Goal: Information Seeking & Learning: Check status

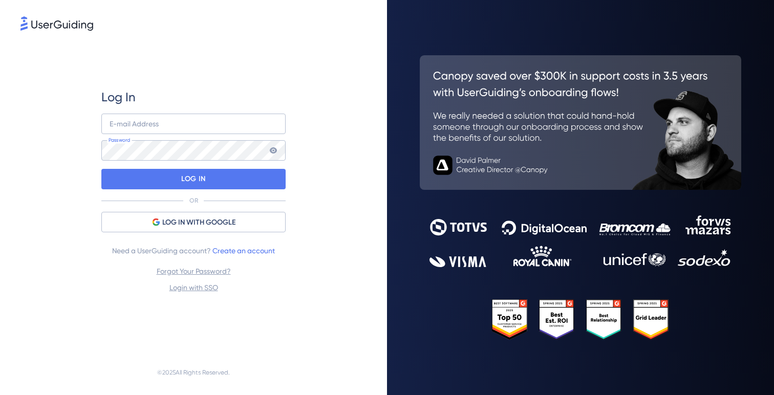
click at [203, 211] on div "Log In E-mail Address Password LOG IN OR LOG IN WITH GOOGLE Need a UserGuiding …" at bounding box center [193, 191] width 184 height 205
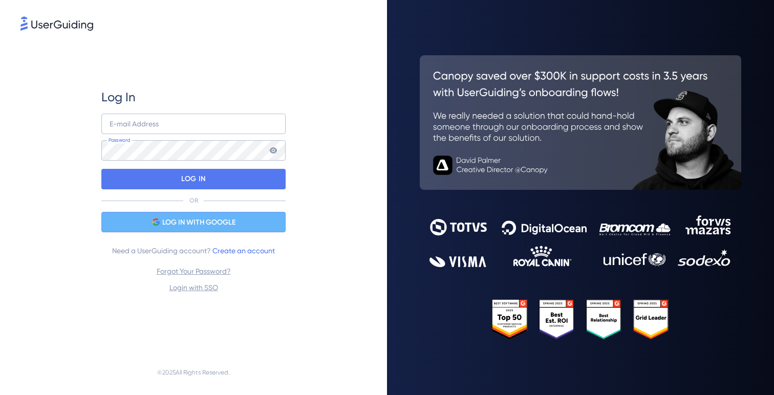
click at [205, 227] on span "LOG IN WITH GOOGLE" at bounding box center [198, 223] width 73 height 12
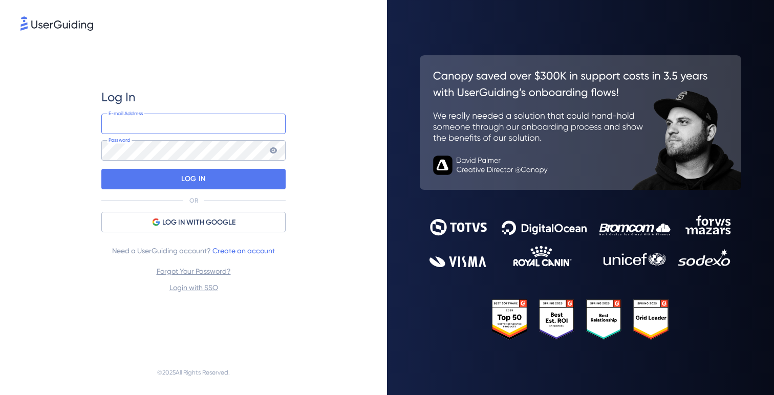
click at [222, 125] on input "email" at bounding box center [193, 124] width 184 height 20
click at [0, 395] on com-1password-button at bounding box center [0, 395] width 0 height 0
type input "[PERSON_NAME][EMAIL_ADDRESS][DOMAIN_NAME]"
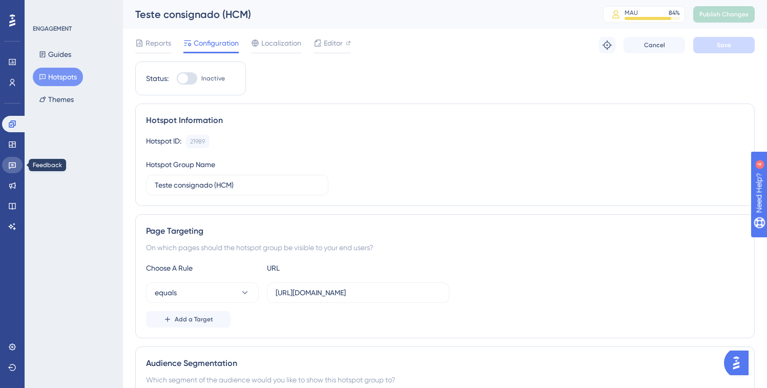
click at [11, 164] on icon at bounding box center [12, 165] width 7 height 7
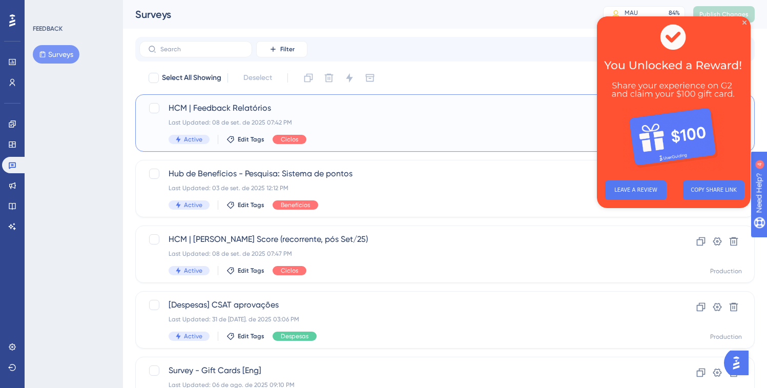
click at [298, 111] on span "HCM | Feedback Relatórios" at bounding box center [403, 108] width 471 height 12
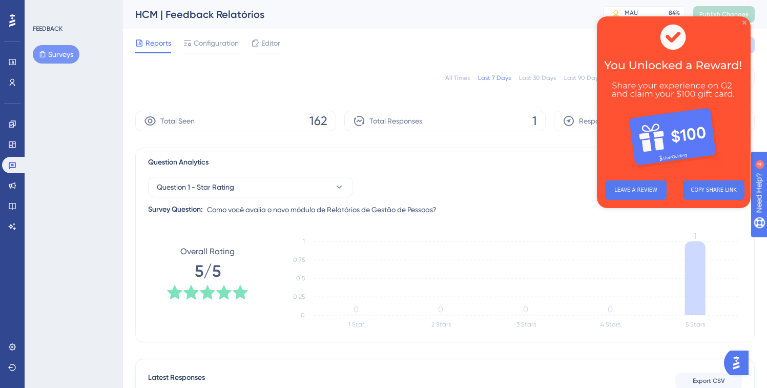
drag, startPoint x: 743, startPoint y: 23, endPoint x: 1339, endPoint y: 40, distance: 595.8
click at [743, 23] on icon "Close Preview" at bounding box center [744, 22] width 4 height 4
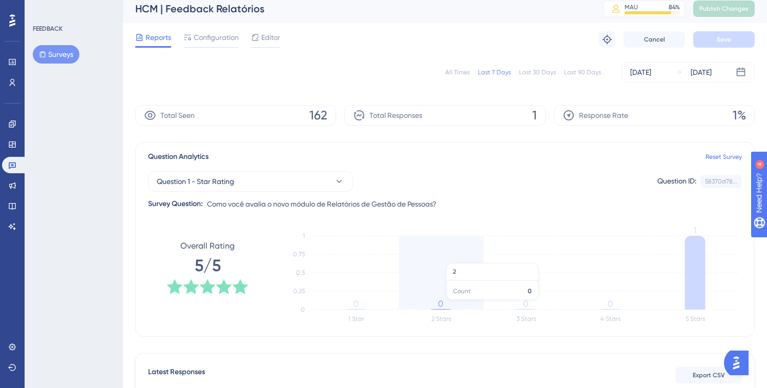
scroll to position [175, 0]
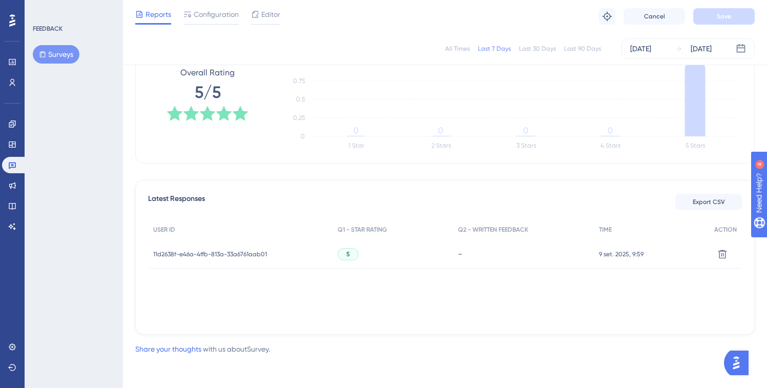
click at [197, 247] on div "11d2638f-e46a-4ffb-813a-33a6761aab01 11d2638f-e46a-4ffb-813a-33a6761aab01" at bounding box center [210, 254] width 114 height 29
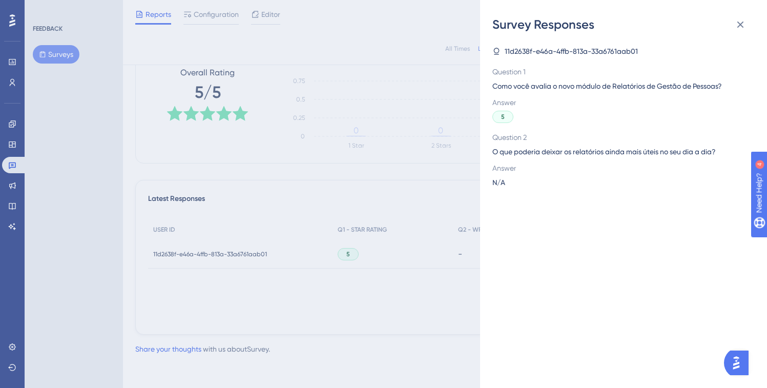
click at [357, 289] on div "Survey Responses 11d2638f-e46a-4ffb-813a-33a6761aab01 Question 1 Como você aval…" at bounding box center [383, 194] width 767 height 388
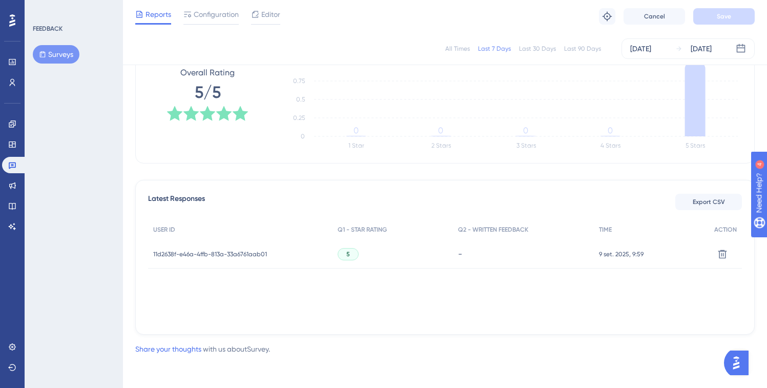
click at [166, 256] on span "11d2638f-e46a-4ffb-813a-33a6761aab01" at bounding box center [210, 254] width 114 height 8
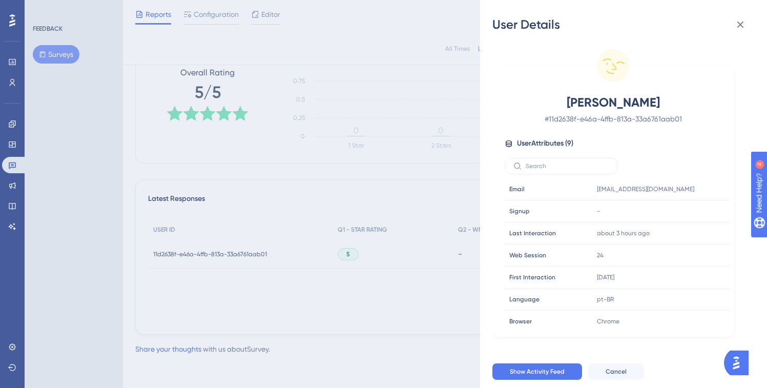
drag, startPoint x: 517, startPoint y: 99, endPoint x: 662, endPoint y: 99, distance: 144.9
click at [662, 99] on div "[PERSON_NAME] # 11d2638f-e46a-4ffb-813a-33a6761aab01" at bounding box center [612, 109] width 217 height 31
copy span "[PERSON_NAME]"
click at [383, 151] on div "User Details [PERSON_NAME] # 11d2638f-e46a-4ffb-813a-33a6761aab01 User Attribut…" at bounding box center [383, 194] width 767 height 388
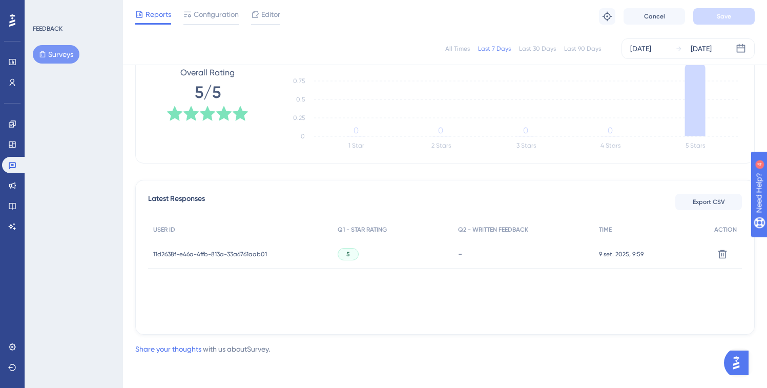
click at [243, 178] on div "All Times Last 7 Days Last 30 Days Last 90 Days [DATE] [DATE] Total Seen 162 To…" at bounding box center [444, 125] width 619 height 419
click at [11, 164] on icon at bounding box center [12, 165] width 8 height 8
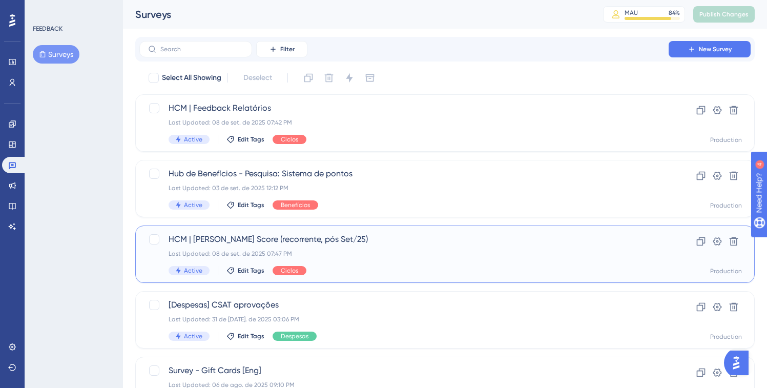
click at [233, 238] on span "HCM | [PERSON_NAME] Score (recorrente, pós Set/25)" at bounding box center [403, 239] width 471 height 12
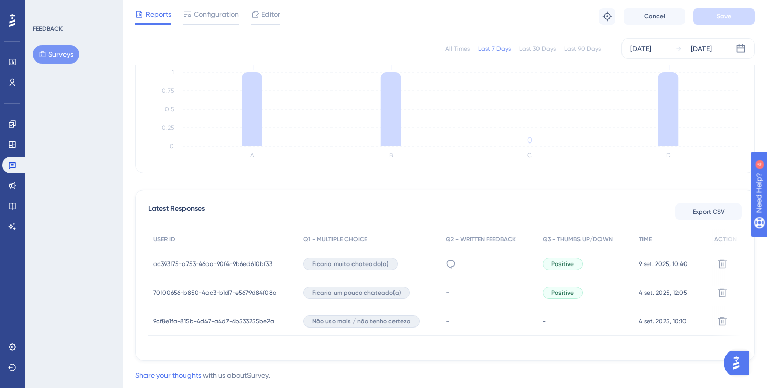
scroll to position [174, 0]
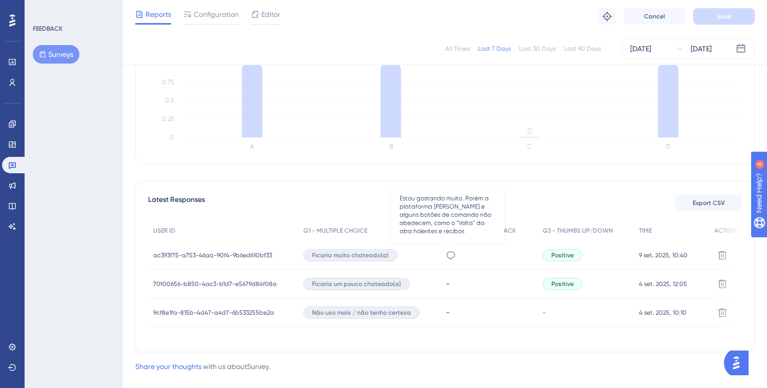
click at [450, 257] on icon at bounding box center [451, 255] width 9 height 8
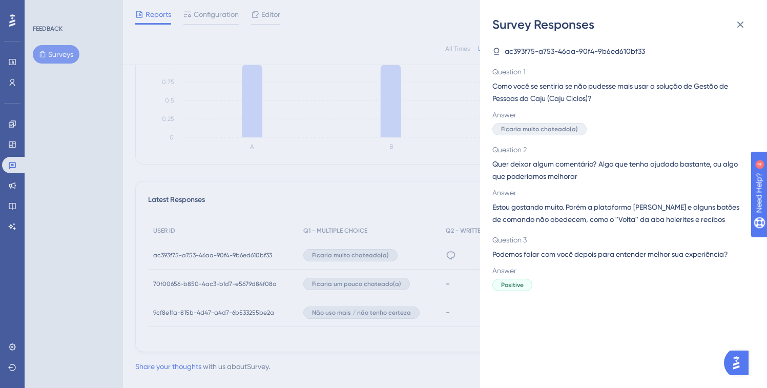
drag, startPoint x: 494, startPoint y: 207, endPoint x: 734, endPoint y: 219, distance: 241.0
click at [734, 219] on span "Estou gostando muito. Porém a plataforma [PERSON_NAME] e alguns botões de coman…" at bounding box center [619, 213] width 254 height 25
click at [595, 277] on div "Answer Positive" at bounding box center [619, 277] width 254 height 27
drag, startPoint x: 452, startPoint y: 288, endPoint x: 432, endPoint y: 319, distance: 36.4
click at [452, 288] on div "Survey Responses ac393f75-a753-46aa-90f4-9b6ed610bf33 Question 1 Como você se s…" at bounding box center [383, 194] width 767 height 388
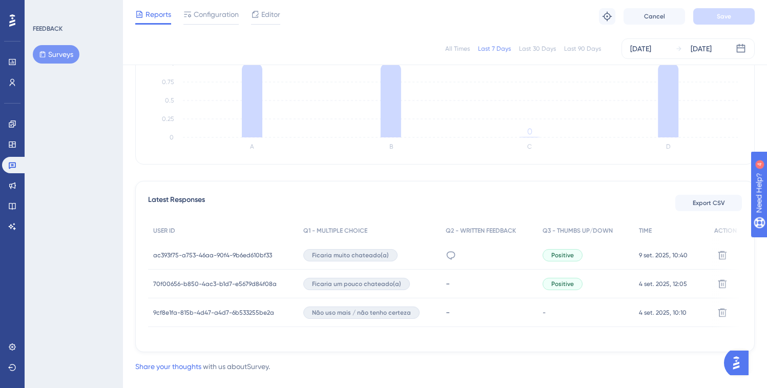
click at [198, 251] on span "ac393f75-a753-46aa-90f4-9b6ed610bf33" at bounding box center [212, 255] width 119 height 8
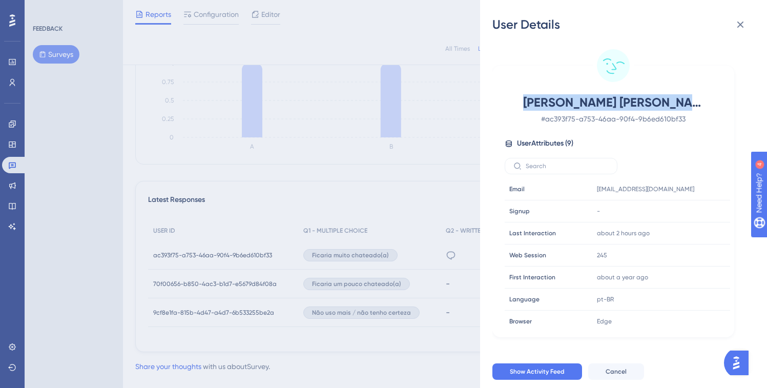
drag, startPoint x: 663, startPoint y: 98, endPoint x: 533, endPoint y: 97, distance: 130.6
click at [533, 97] on span "[PERSON_NAME] [PERSON_NAME]" at bounding box center [613, 102] width 180 height 16
copy span "[PERSON_NAME] [PERSON_NAME]"
click at [355, 188] on div "User Details [PERSON_NAME] [PERSON_NAME] # ac393f75-a753-46aa-90f4-9b6ed610bf33…" at bounding box center [383, 194] width 767 height 388
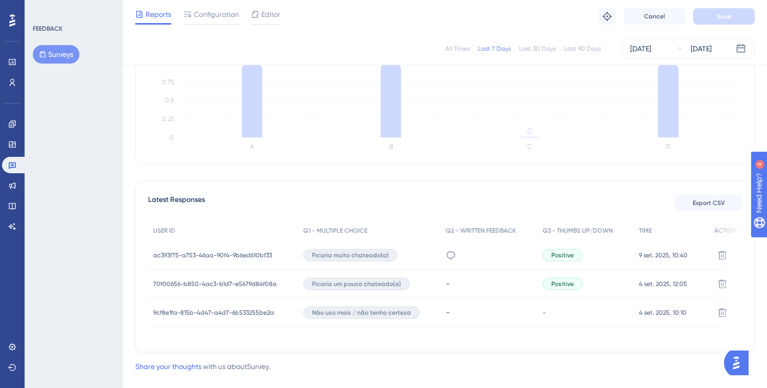
click at [206, 184] on div "Latest Responses Export CSV USER ID Q1 - MULTIPLE CHOICE Q2 - WRITTEN FEEDBACK …" at bounding box center [444, 266] width 619 height 171
click at [7, 163] on link at bounding box center [14, 165] width 25 height 16
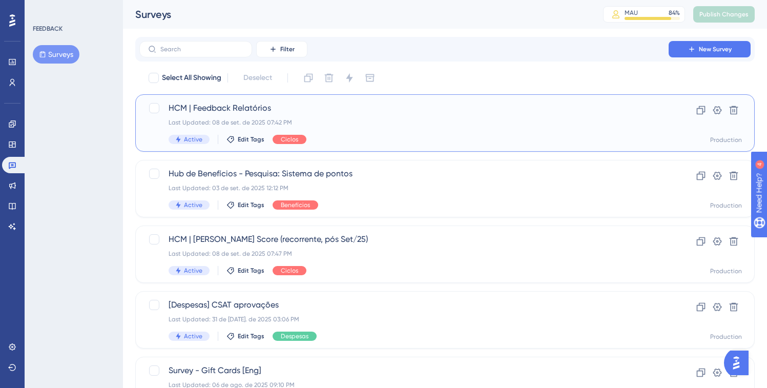
click at [330, 123] on div "Last Updated: 08 de set. de 2025 07:42 PM" at bounding box center [403, 122] width 471 height 8
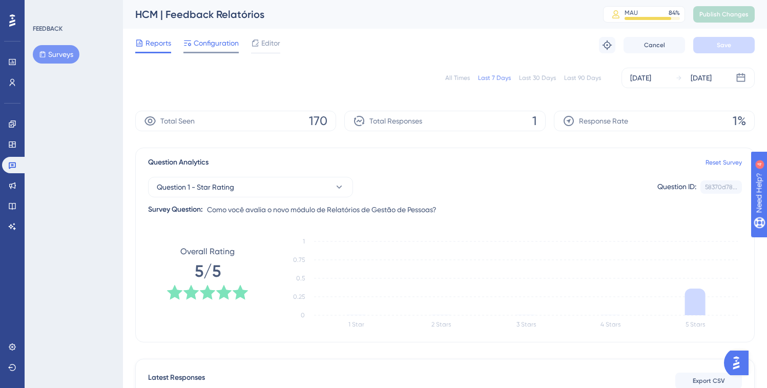
click at [207, 45] on span "Configuration" at bounding box center [216, 43] width 45 height 12
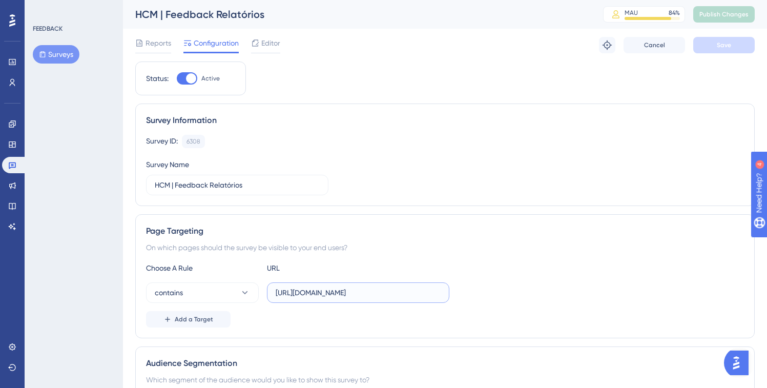
scroll to position [0, 25]
drag, startPoint x: 365, startPoint y: 297, endPoint x: 515, endPoint y: 299, distance: 150.6
click at [515, 299] on div "contains [URL][DOMAIN_NAME]" at bounding box center [445, 292] width 598 height 20
click at [422, 289] on input "[URL][DOMAIN_NAME]" at bounding box center [358, 292] width 165 height 11
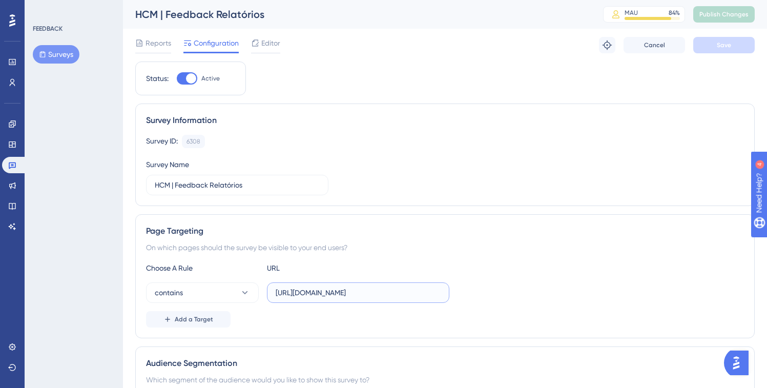
click at [422, 289] on input "[URL][DOMAIN_NAME]" at bounding box center [358, 292] width 165 height 11
click at [226, 293] on button "contains" at bounding box center [202, 292] width 113 height 20
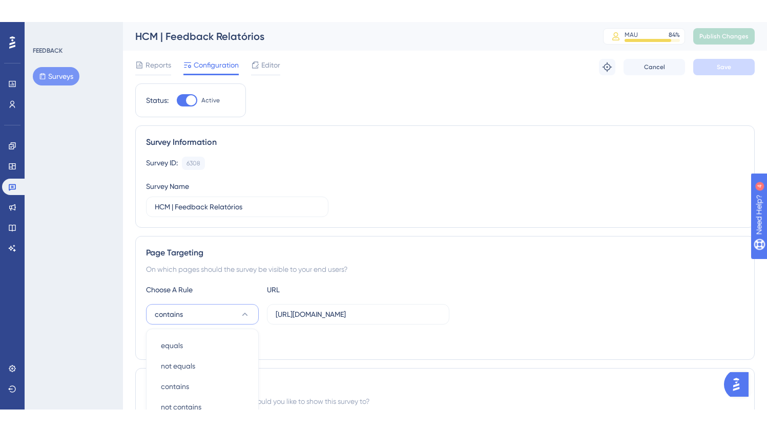
scroll to position [195, 0]
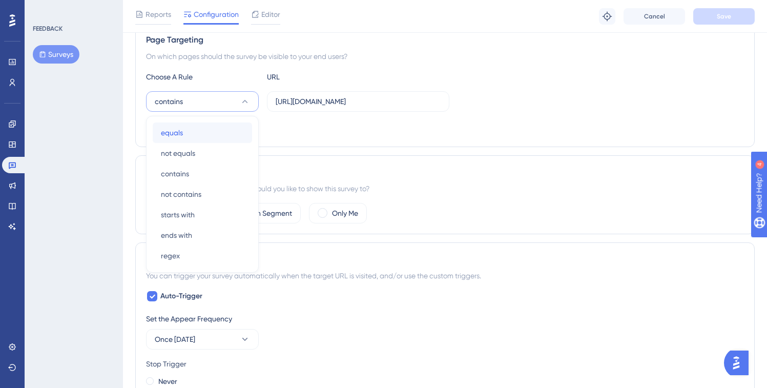
click at [218, 133] on div "equals equals" at bounding box center [202, 132] width 83 height 20
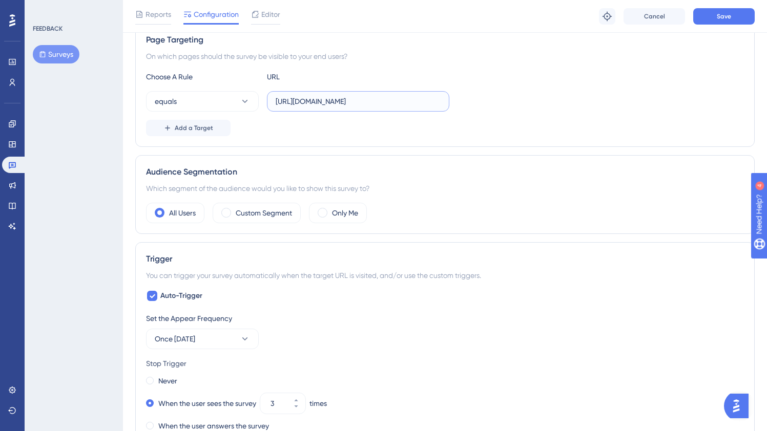
scroll to position [0, 25]
drag, startPoint x: 332, startPoint y: 103, endPoint x: 501, endPoint y: 105, distance: 168.5
click at [503, 105] on div "equals [URL][DOMAIN_NAME]" at bounding box center [445, 101] width 598 height 20
click at [428, 101] on input "[URL][DOMAIN_NAME]" at bounding box center [358, 101] width 165 height 11
drag, startPoint x: 412, startPoint y: 102, endPoint x: 484, endPoint y: 106, distance: 71.8
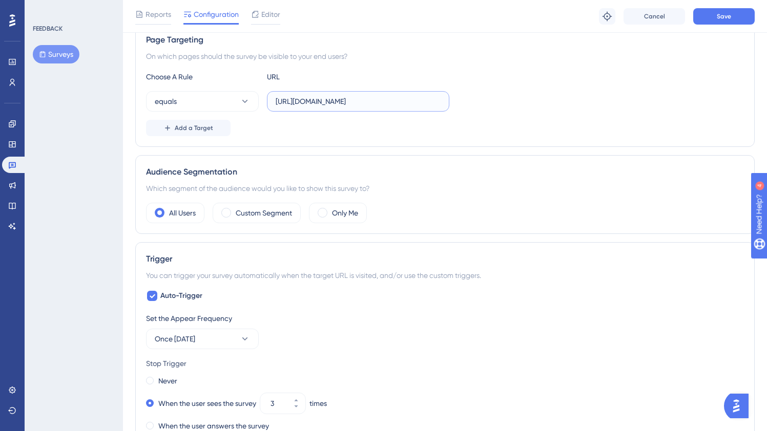
click at [484, 106] on div "equals [URL][DOMAIN_NAME]" at bounding box center [445, 101] width 598 height 20
click at [339, 99] on input "[URL][DOMAIN_NAME]" at bounding box center [358, 101] width 165 height 11
paste input "active-contributors"
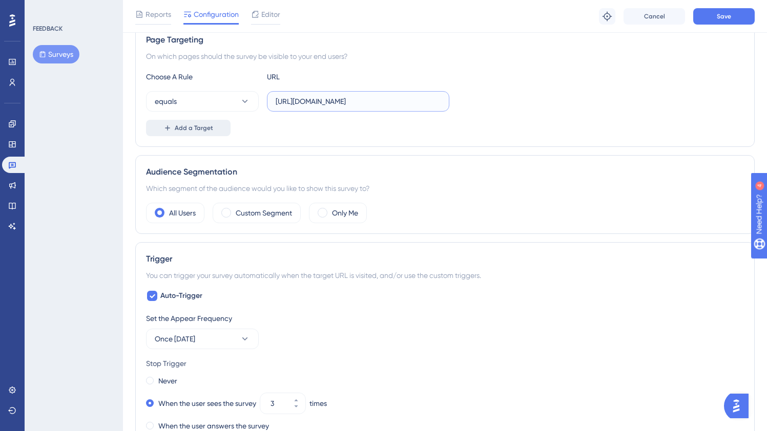
type input "[URL][DOMAIN_NAME]"
click at [213, 124] on button "Add a Target" at bounding box center [188, 128] width 84 height 16
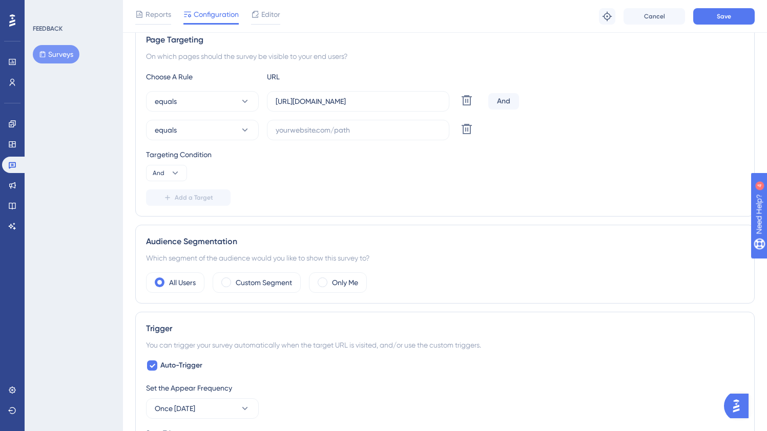
click at [520, 92] on div "equals [URL][DOMAIN_NAME] Delete And" at bounding box center [445, 101] width 598 height 20
click at [504, 99] on div "And" at bounding box center [503, 101] width 31 height 16
click at [505, 100] on div "And" at bounding box center [503, 101] width 31 height 16
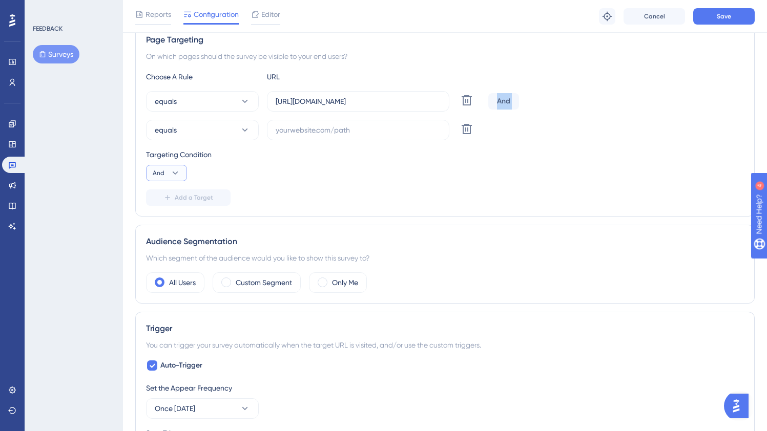
click at [166, 173] on button "And" at bounding box center [166, 173] width 41 height 16
click at [172, 229] on div "Or Or" at bounding box center [166, 223] width 19 height 20
click at [299, 130] on input "text" at bounding box center [358, 129] width 165 height 11
paste input "[URL][DOMAIN_NAME]"
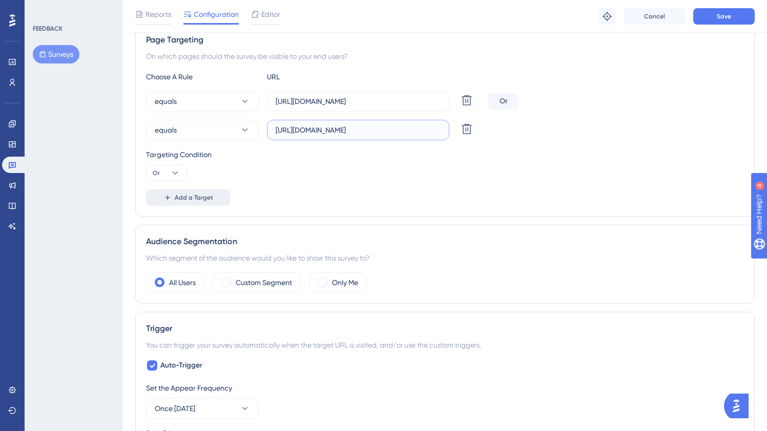
type input "[URL][DOMAIN_NAME]"
click at [195, 196] on span "Add a Target" at bounding box center [194, 198] width 38 height 8
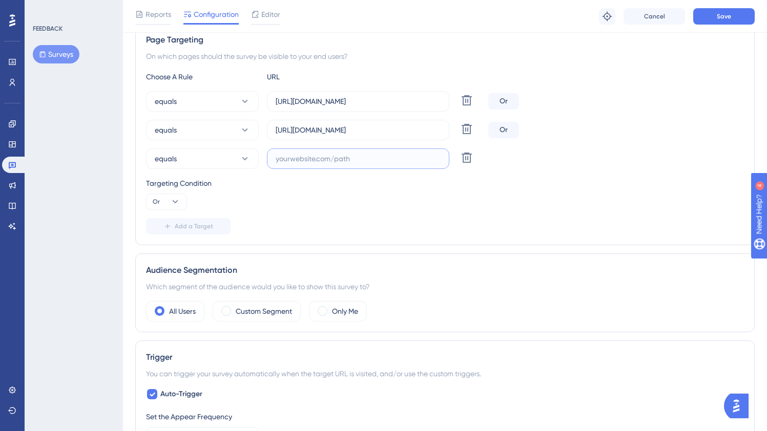
click at [318, 163] on input "text" at bounding box center [358, 158] width 165 height 11
paste input "[URL][DOMAIN_NAME]"
type input "[URL][DOMAIN_NAME]"
click at [207, 228] on span "Add a Target" at bounding box center [194, 226] width 38 height 8
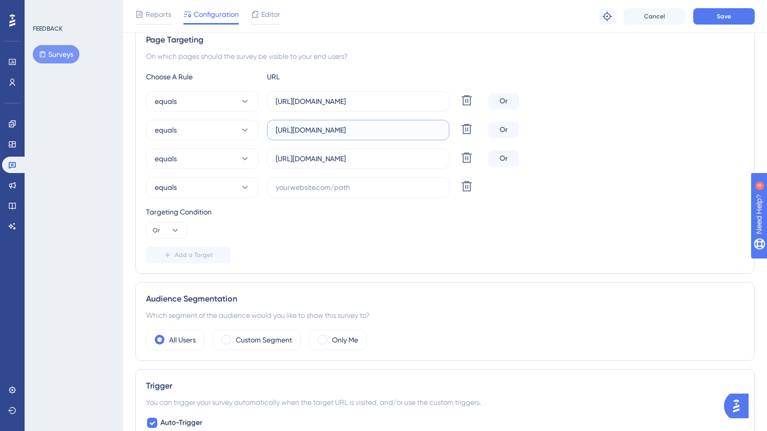
scroll to position [0, 57]
drag, startPoint x: 421, startPoint y: 131, endPoint x: 472, endPoint y: 130, distance: 50.7
click at [472, 130] on div "equals [URL][DOMAIN_NAME] Delete" at bounding box center [315, 130] width 338 height 20
click at [311, 191] on input "text" at bounding box center [358, 187] width 165 height 11
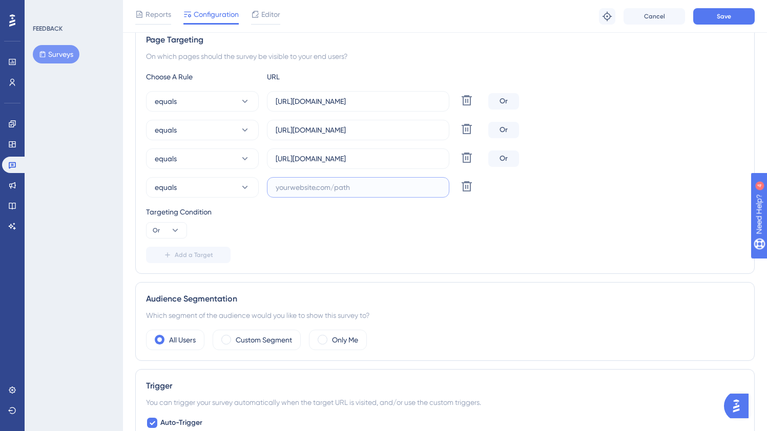
paste input "[URL][DOMAIN_NAME]"
type input "[URL][DOMAIN_NAME]"
click at [185, 253] on span "Add a Target" at bounding box center [194, 255] width 38 height 8
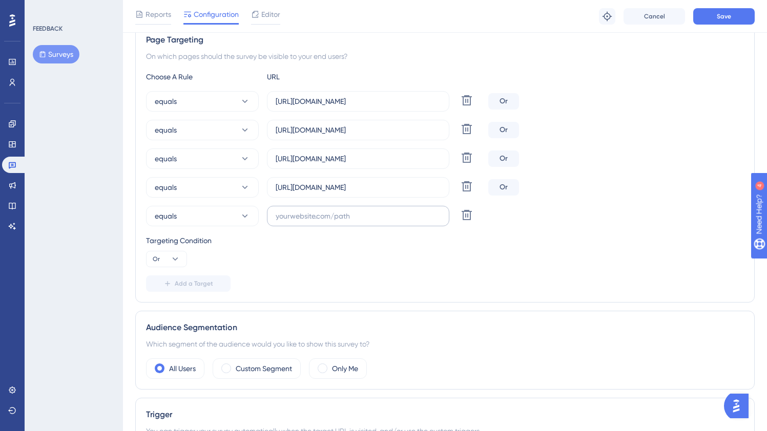
click at [308, 209] on label at bounding box center [358, 216] width 182 height 20
click at [308, 210] on input "text" at bounding box center [358, 215] width 165 height 11
paste input "[URL][DOMAIN_NAME]"
type input "[URL][DOMAIN_NAME]"
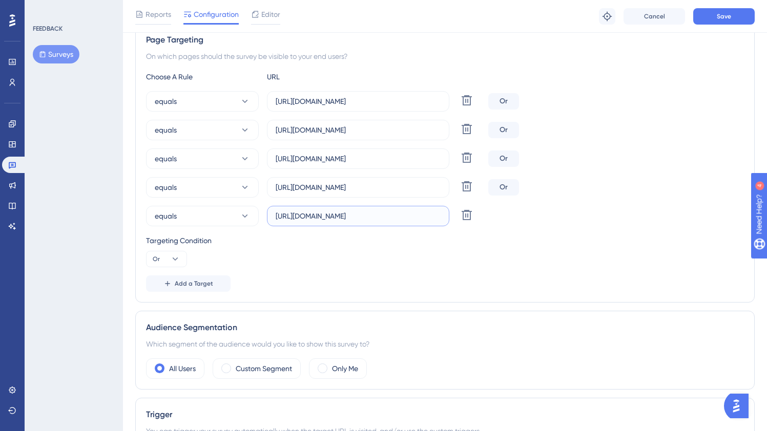
scroll to position [0, 0]
click at [187, 286] on span "Add a Target" at bounding box center [194, 284] width 38 height 8
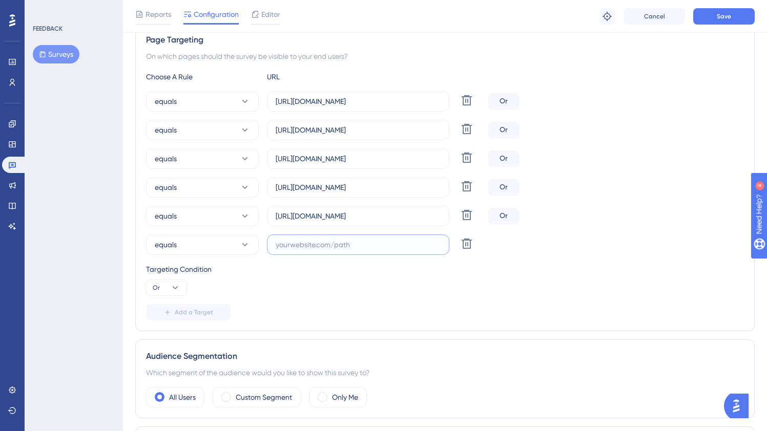
click at [335, 245] on input "text" at bounding box center [358, 244] width 165 height 11
paste input "[URL][DOMAIN_NAME]"
type input "[URL][DOMAIN_NAME]"
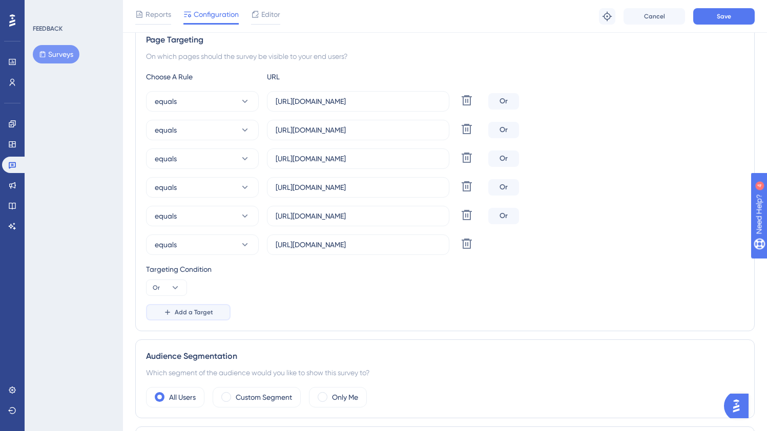
click at [207, 315] on span "Add a Target" at bounding box center [194, 312] width 38 height 8
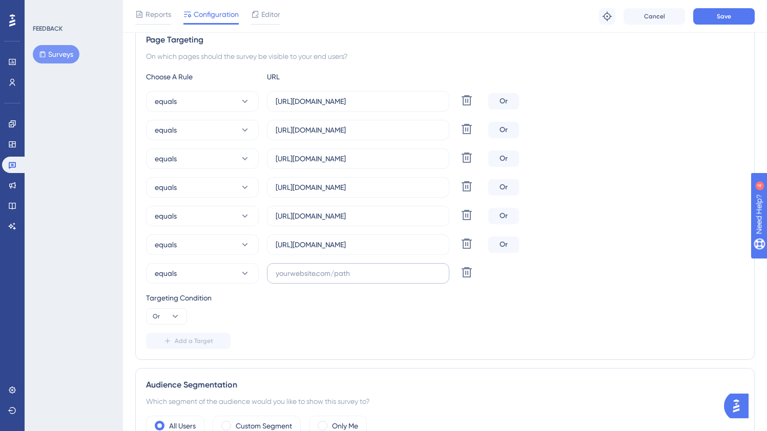
click at [299, 283] on label at bounding box center [358, 273] width 182 height 20
click at [299, 279] on input "text" at bounding box center [358, 273] width 165 height 11
paste input "[URL][DOMAIN_NAME]"
type input "[URL][DOMAIN_NAME]"
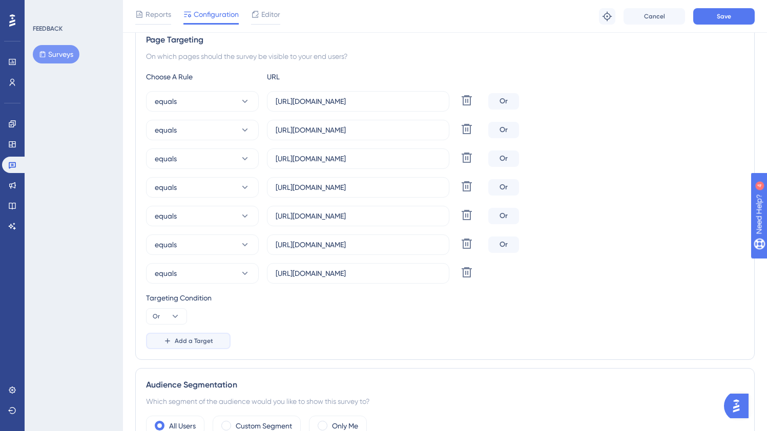
scroll to position [0, 0]
click at [205, 340] on span "Add a Target" at bounding box center [194, 341] width 38 height 8
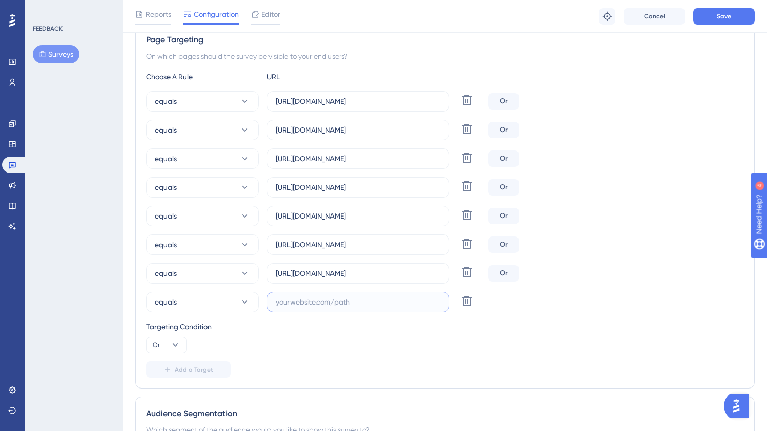
click at [363, 303] on input "text" at bounding box center [358, 302] width 165 height 11
paste input "[URL][DOMAIN_NAME]"
type input "[URL][DOMAIN_NAME]"
click at [712, 13] on button "Save" at bounding box center [723, 16] width 61 height 16
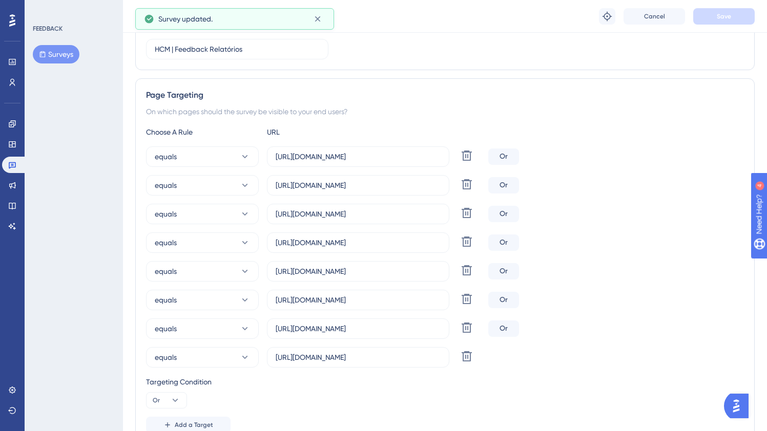
scroll to position [0, 0]
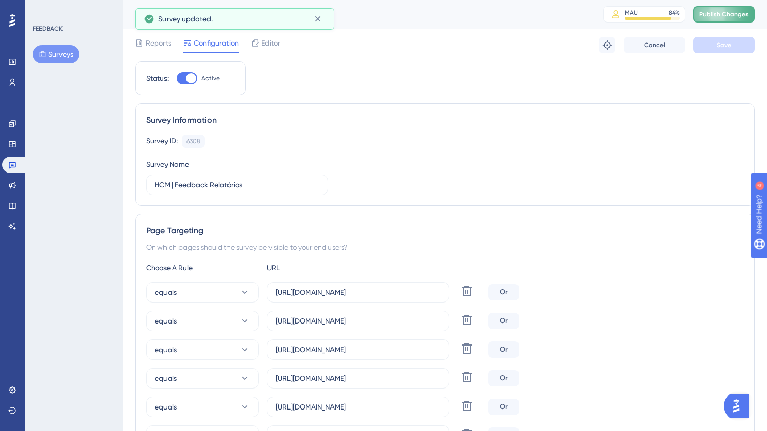
click at [722, 6] on button "Publish Changes" at bounding box center [723, 14] width 61 height 16
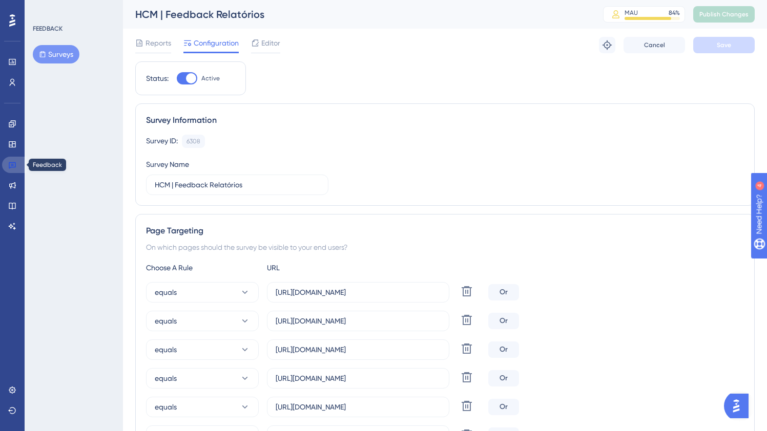
click at [18, 171] on link at bounding box center [14, 165] width 25 height 16
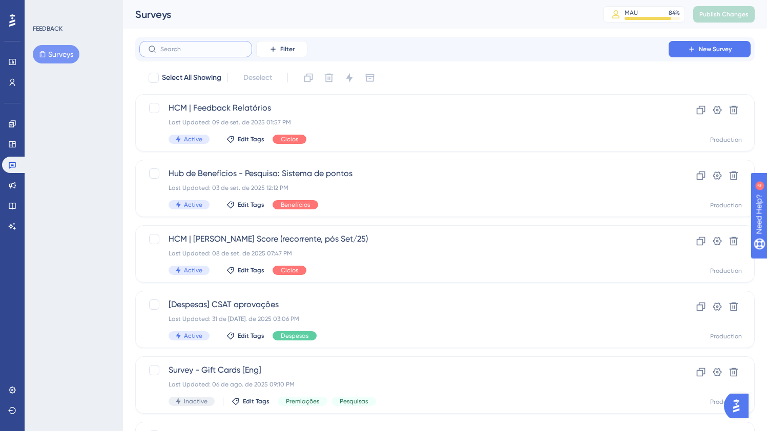
click at [187, 52] on input "text" at bounding box center [201, 49] width 83 height 7
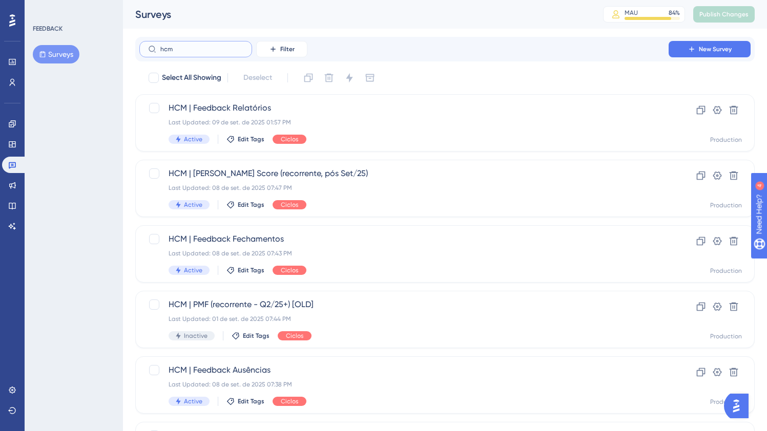
type input "hcm"
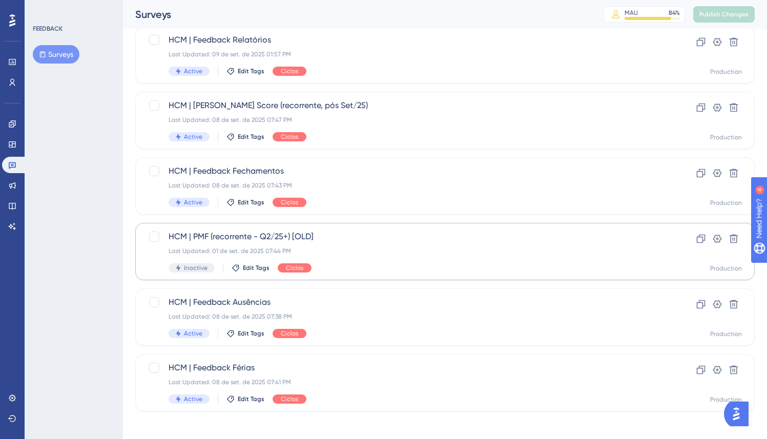
scroll to position [73, 0]
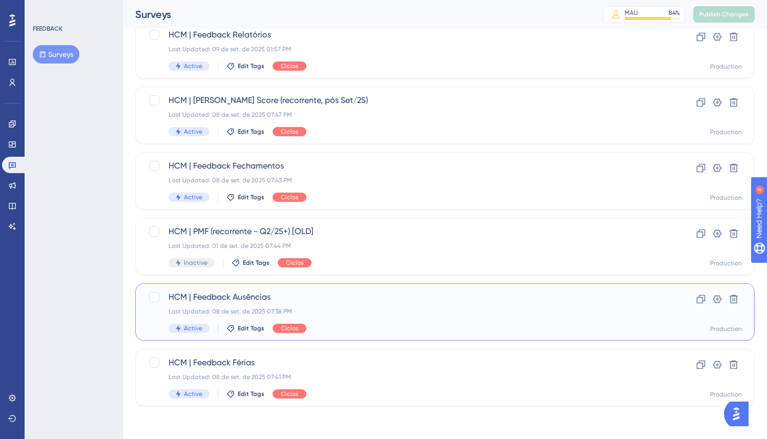
click at [359, 308] on div "Last Updated: 08 de set. de 2025 07:38 PM" at bounding box center [403, 311] width 471 height 8
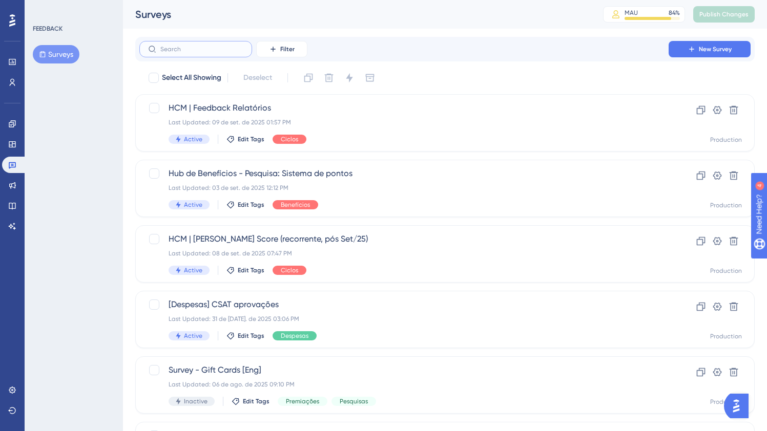
click input "text"
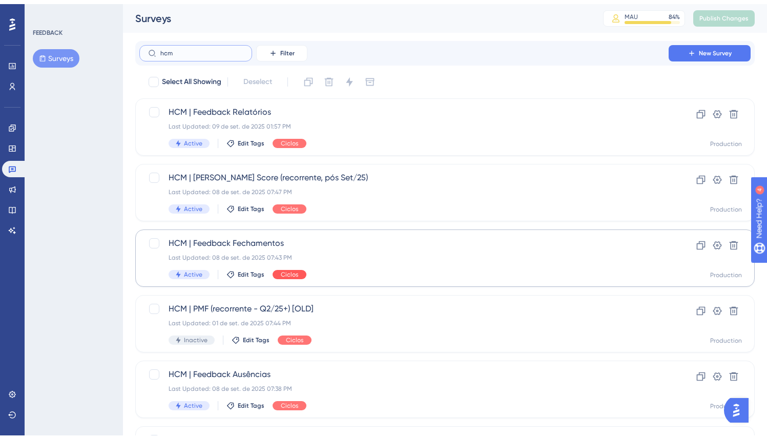
scroll to position [73, 0]
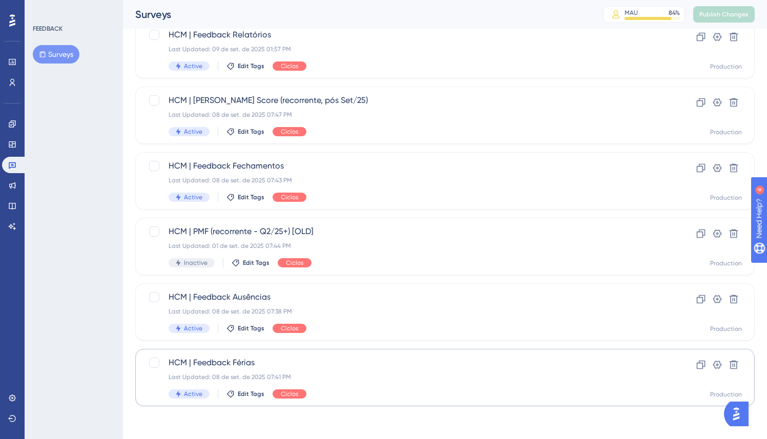
type input "hcm"
click div "Active Edit Tags Ciclos"
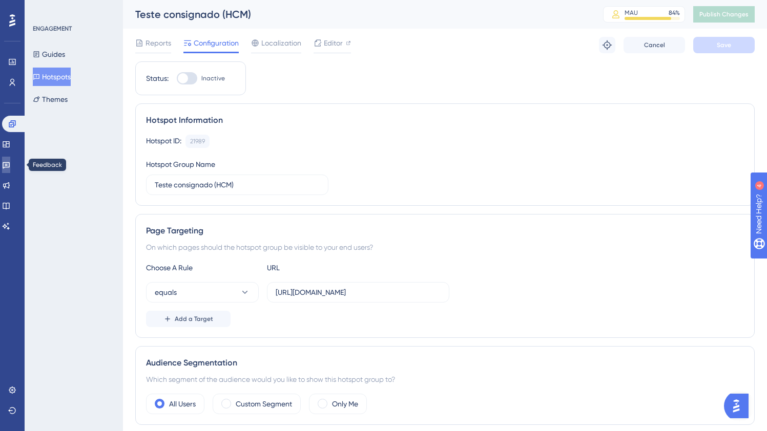
click at [10, 172] on link at bounding box center [6, 165] width 8 height 16
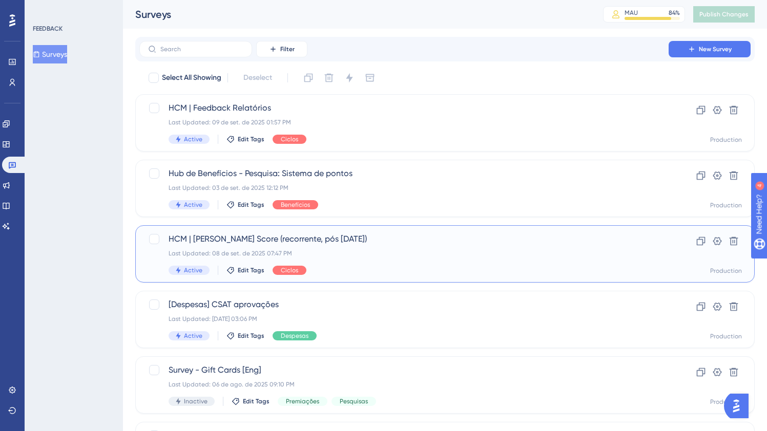
click at [338, 260] on div "HCM | Sean Ellis Score (recorrente, pós Set/25) Last Updated: 08 de set. de 202…" at bounding box center [403, 254] width 471 height 42
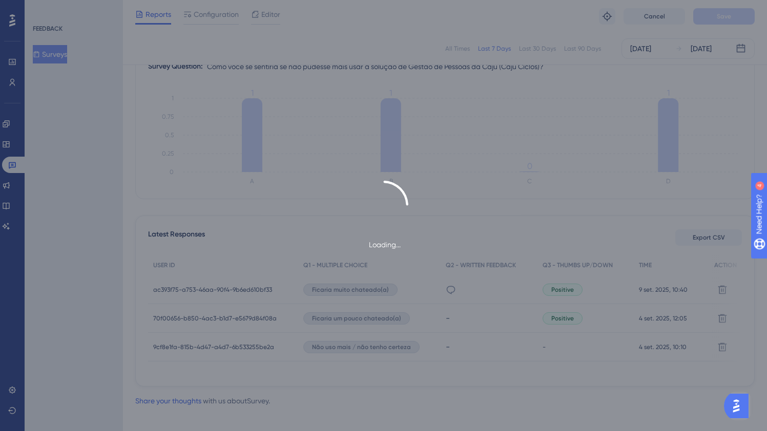
scroll to position [151, 0]
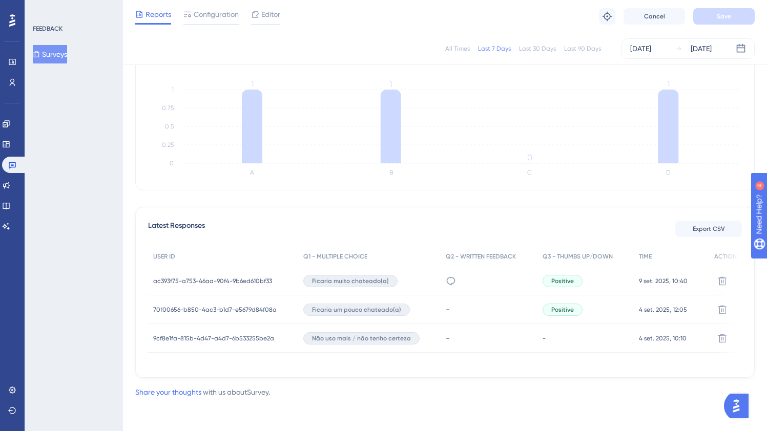
click at [164, 306] on span "70f00656-b850-4ac3-b1d7-e5679d84f08a" at bounding box center [214, 310] width 123 height 8
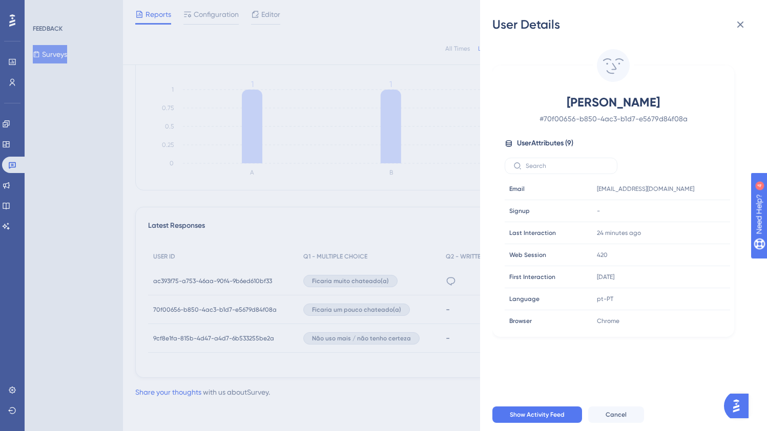
click at [248, 35] on div "User Details Cláudia Soares Parreira # 70f00656-b850-4ac3-b1d7-e5679d84f08a Use…" at bounding box center [383, 215] width 767 height 431
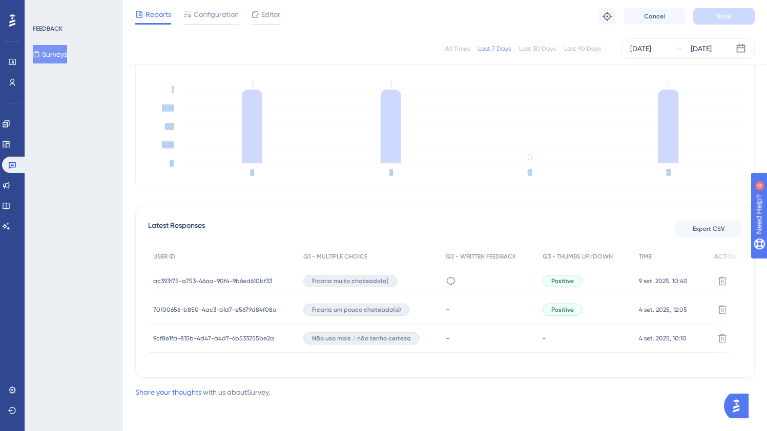
click at [232, 128] on icon "A B C D 0 0.25 0.5 0.75 1 1 1 0 1" at bounding box center [445, 131] width 594 height 102
click at [215, 282] on div "ac393f75-a753-46aa-90f4-9b6ed610bf33 ac393f75-a753-46aa-90f4-9b6ed610bf33" at bounding box center [212, 281] width 119 height 29
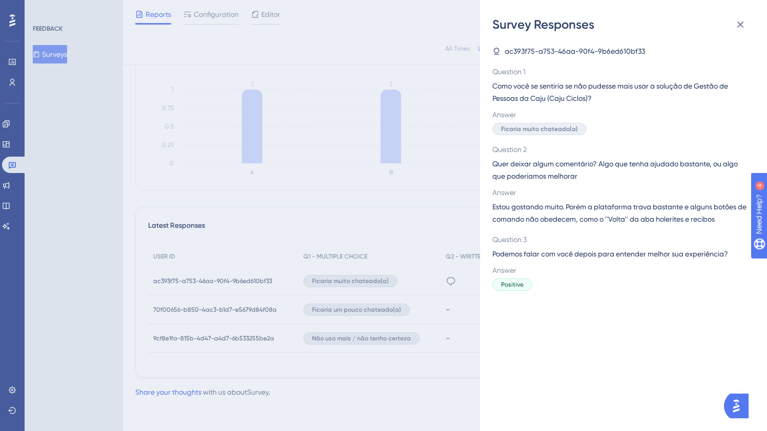
drag, startPoint x: 306, startPoint y: 222, endPoint x: 261, endPoint y: 231, distance: 46.4
click at [306, 222] on div "Survey Responses ac393f75-a753-46aa-90f4-9b6ed610bf33 Question 1 Como você se s…" at bounding box center [383, 215] width 767 height 431
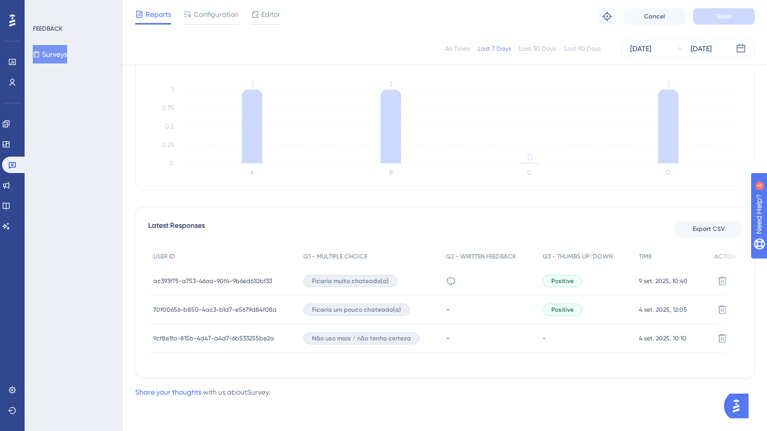
click at [178, 277] on span "ac393f75-a753-46aa-90f4-9b6ed610bf33" at bounding box center [212, 281] width 119 height 8
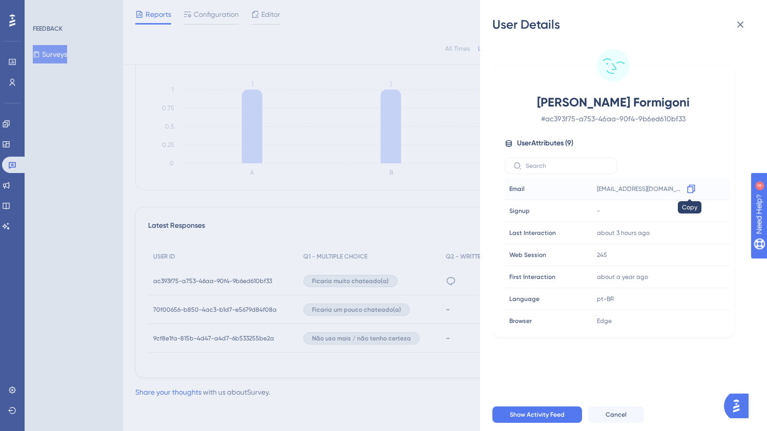
click at [687, 190] on icon at bounding box center [691, 189] width 10 height 10
click at [372, 161] on div "User Details Tatiane Caselato Formigoni # ac393f75-a753-46aa-90f4-9b6ed610bf33 …" at bounding box center [383, 215] width 767 height 431
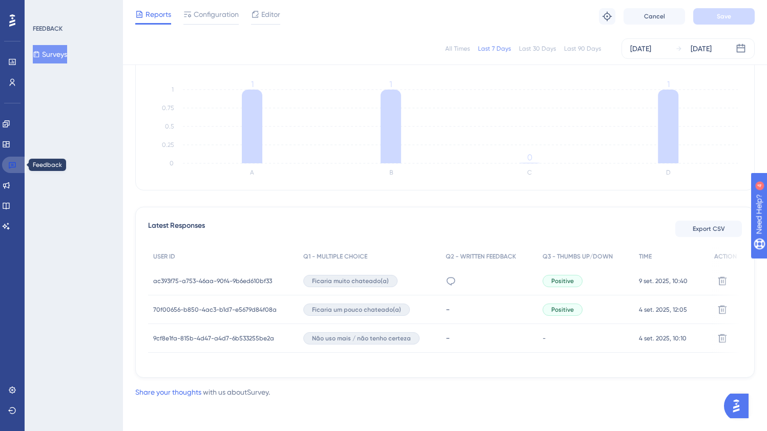
click at [13, 165] on icon at bounding box center [12, 165] width 8 height 8
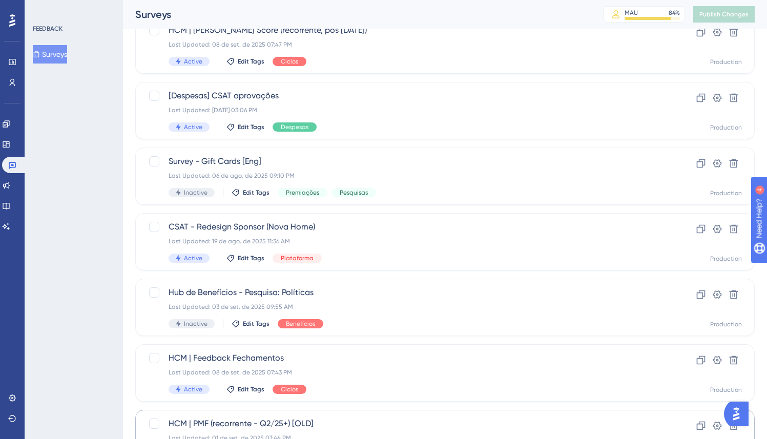
scroll to position [291, 0]
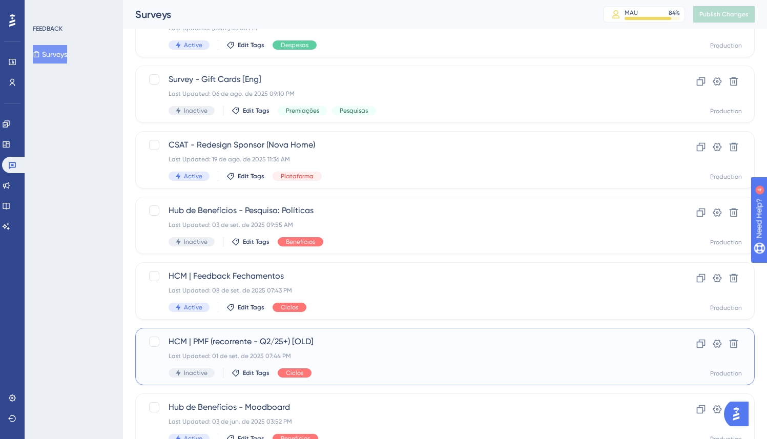
click at [311, 349] on div "HCM | PMF (recorrente - Q2/25+) [OLD] Last Updated: 01 de set. de 2025 07:44 PM…" at bounding box center [403, 356] width 471 height 42
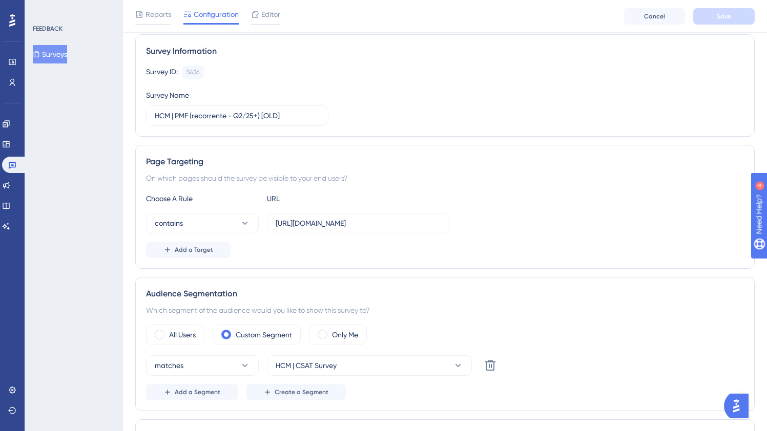
scroll to position [74, 0]
click at [156, 12] on span "Reports" at bounding box center [158, 14] width 26 height 12
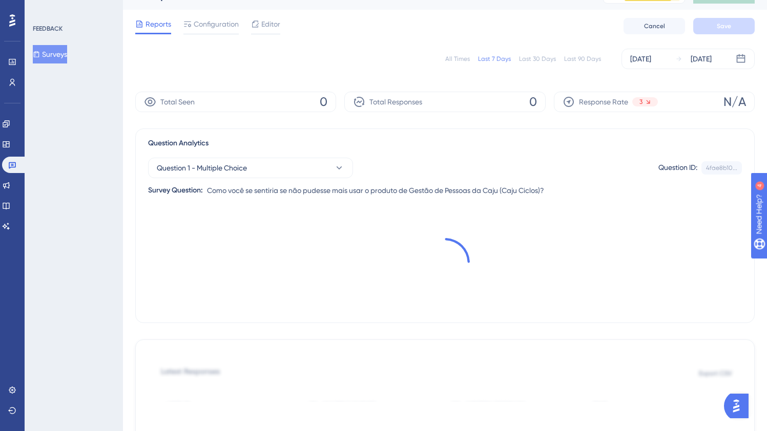
scroll to position [19, 0]
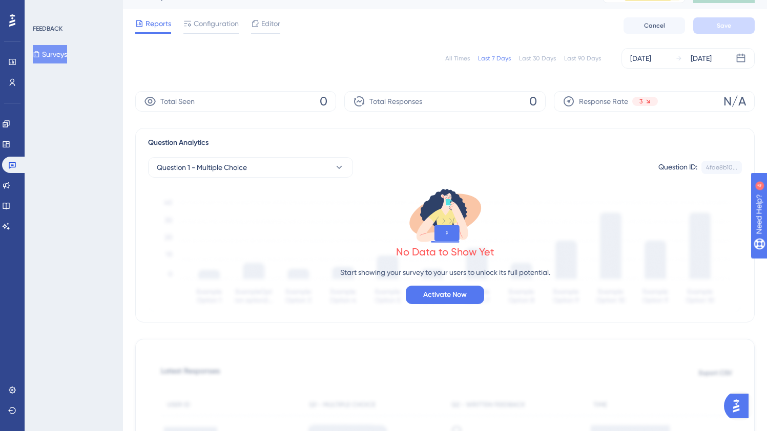
drag, startPoint x: 547, startPoint y: 59, endPoint x: 534, endPoint y: 67, distance: 15.6
click at [547, 58] on div "Last 30 Days" at bounding box center [537, 58] width 37 height 8
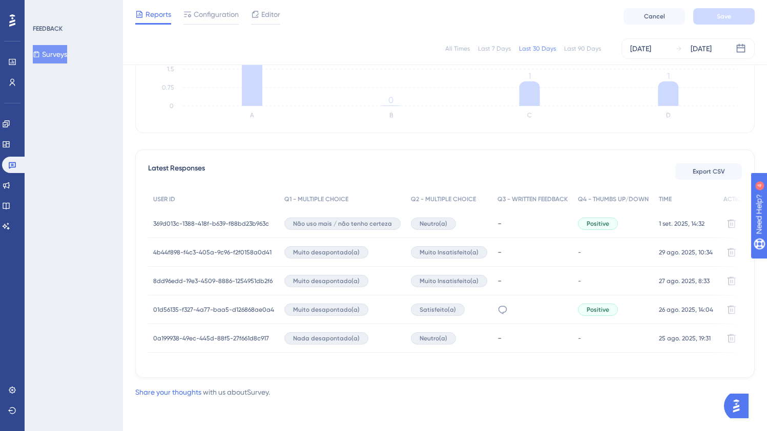
scroll to position [208, 0]
click at [224, 220] on span "369d013c-1388-418f-b639-f88bd23b963c" at bounding box center [211, 224] width 116 height 8
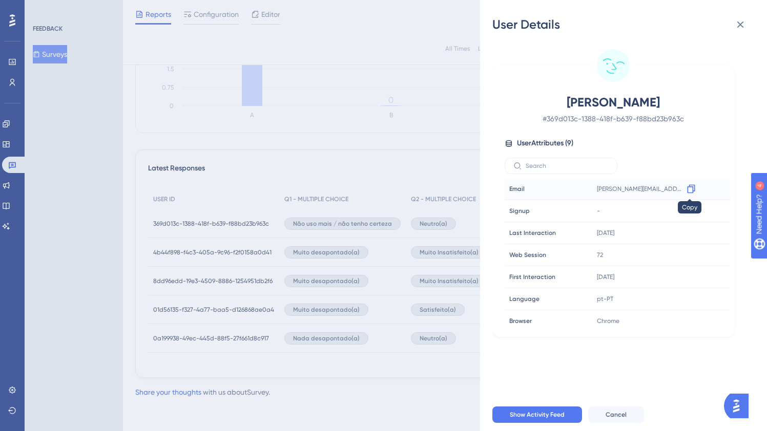
click at [693, 189] on icon at bounding box center [691, 189] width 10 height 10
drag, startPoint x: 521, startPoint y: 101, endPoint x: 655, endPoint y: 100, distance: 134.2
click at [655, 100] on div "Isabel Cristiane Benites Fernandes # 369d013c-1388-418f-b639-f88bd23b963c" at bounding box center [612, 109] width 217 height 31
copy span "Isabel Cristiane Benites"
click at [645, 153] on div "Isabel Cristiane Benites Fernandes # 369d013c-1388-418f-b639-f88bd23b963c User …" at bounding box center [613, 211] width 234 height 235
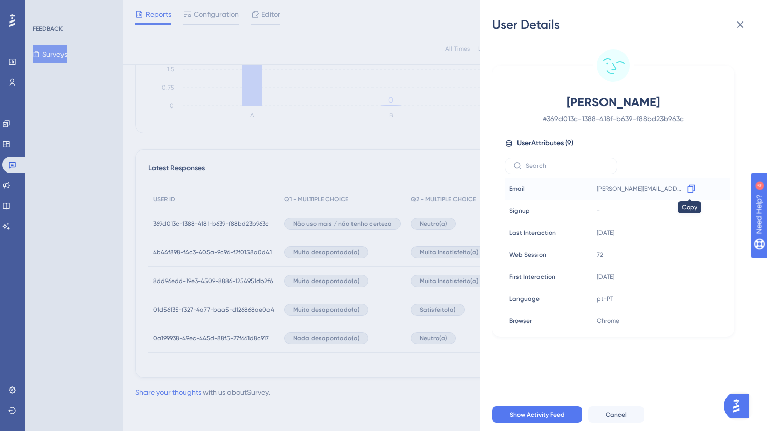
click at [692, 188] on icon at bounding box center [691, 189] width 8 height 9
click at [331, 105] on div "User Details Isabel Cristiane Benites Fernandes # 369d013c-1388-418f-b639-f88bd…" at bounding box center [383, 215] width 767 height 431
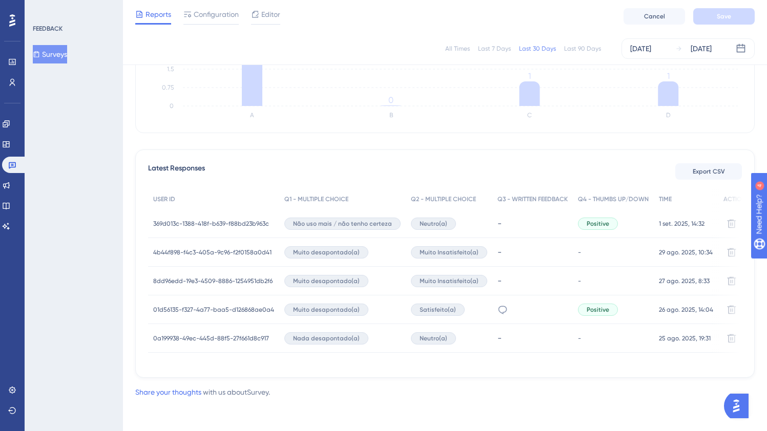
drag, startPoint x: 375, startPoint y: 108, endPoint x: 385, endPoint y: 110, distance: 9.4
click at [375, 108] on icon "A B C D 0 0.75 1.5 2.25 3 3 0 1 1" at bounding box center [445, 74] width 594 height 102
click at [181, 309] on span "01d56135-f327-4a77-baa5-d126868ae0a4" at bounding box center [213, 310] width 121 height 8
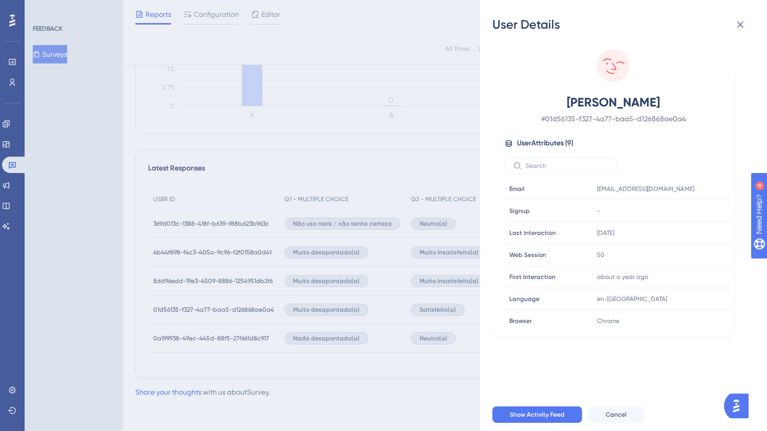
click at [541, 101] on span "Livia Alves Gouvêa De Paula" at bounding box center [613, 102] width 180 height 16
drag, startPoint x: 536, startPoint y: 101, endPoint x: 698, endPoint y: 103, distance: 162.3
click at [698, 103] on span "Livia Alves Gouvêa De Paula" at bounding box center [613, 102] width 180 height 16
copy span "Livia Alves Gouvêa De Paula"
drag, startPoint x: 268, startPoint y: 295, endPoint x: 301, endPoint y: 295, distance: 32.8
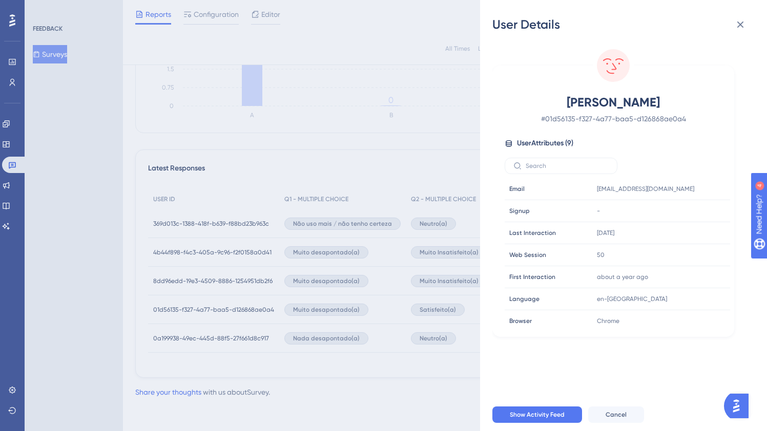
click at [268, 294] on div "User Details Livia Alves Gouvêa De Paula # 01d56135-f327-4a77-baa5-d126868ae0a4…" at bounding box center [383, 215] width 767 height 431
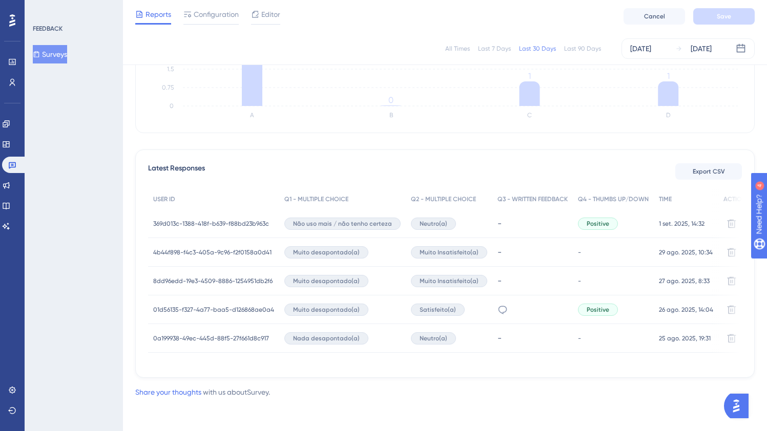
click at [323, 299] on div "Muito desapontado(a)" at bounding box center [342, 309] width 126 height 29
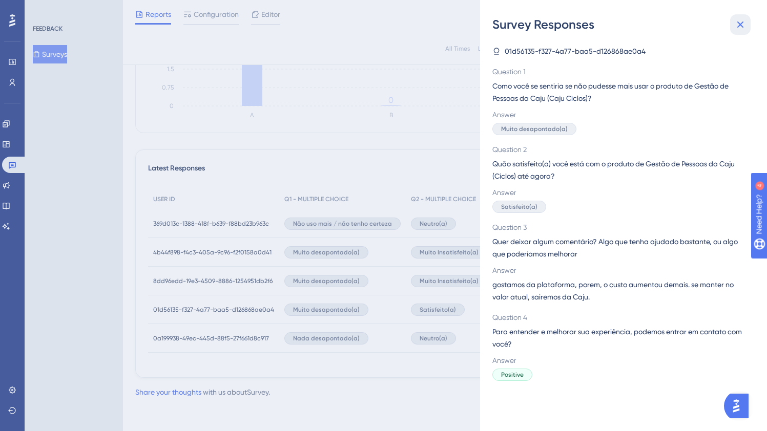
click at [745, 22] on icon at bounding box center [740, 24] width 12 height 12
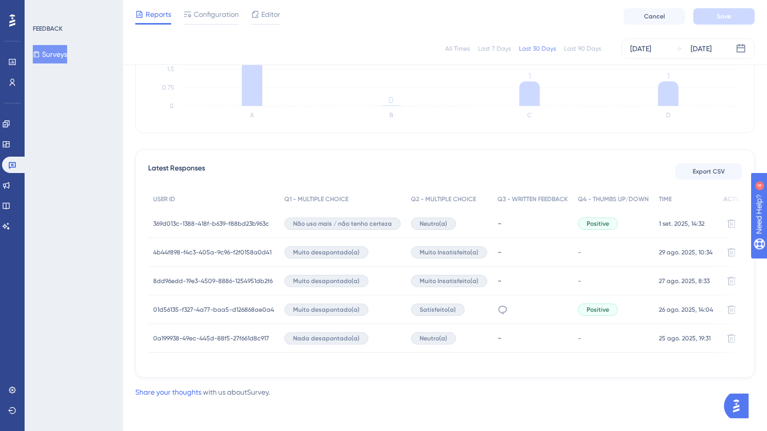
click at [217, 306] on span "01d56135-f327-4a77-baa5-d126868ae0a4" at bounding box center [213, 310] width 121 height 8
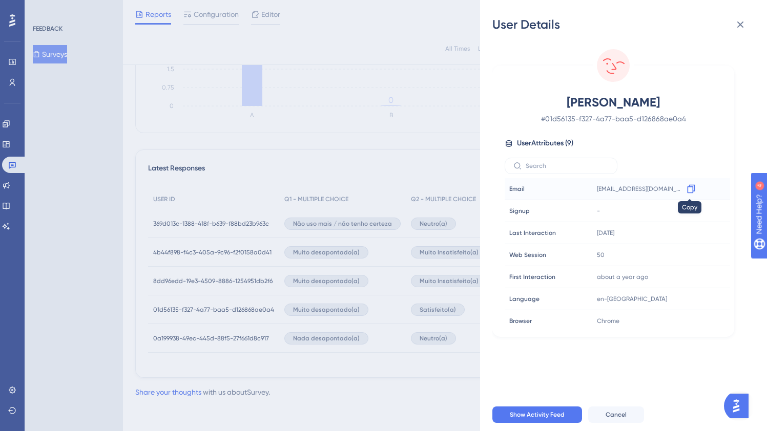
click at [689, 188] on icon at bounding box center [691, 189] width 10 height 10
